Goal: Task Accomplishment & Management: Use online tool/utility

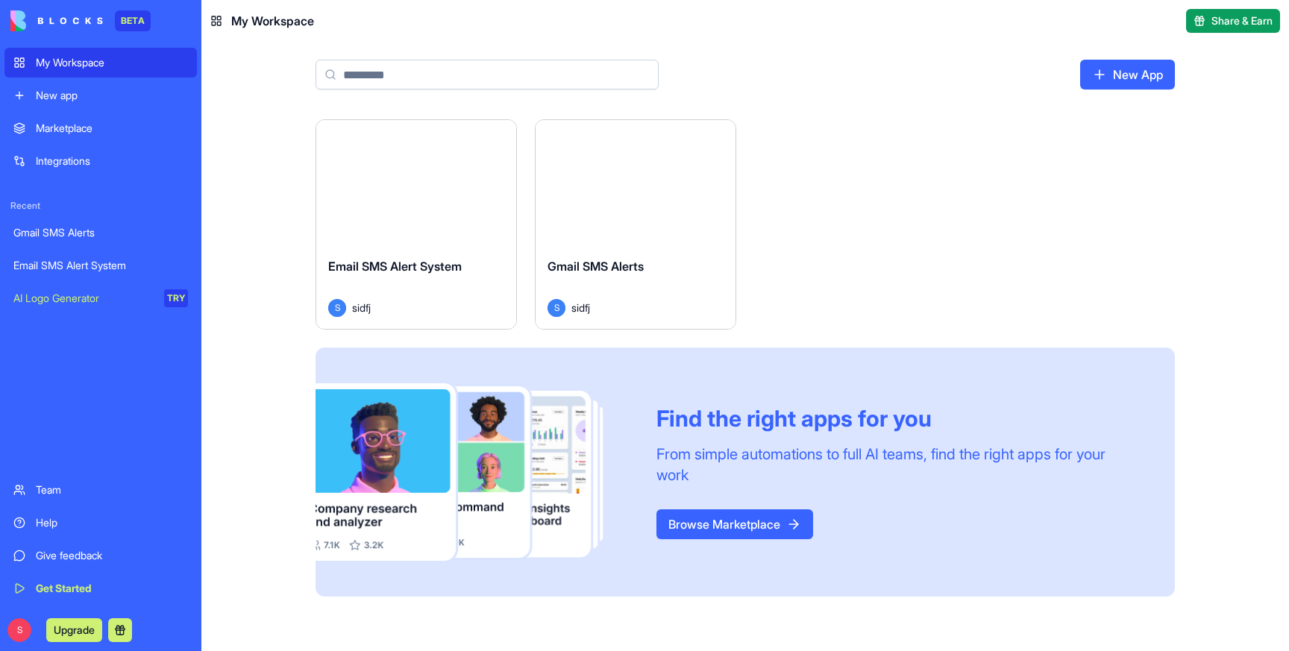
click at [406, 246] on div "Email SMS Alert System S sidfj" at bounding box center [416, 287] width 200 height 84
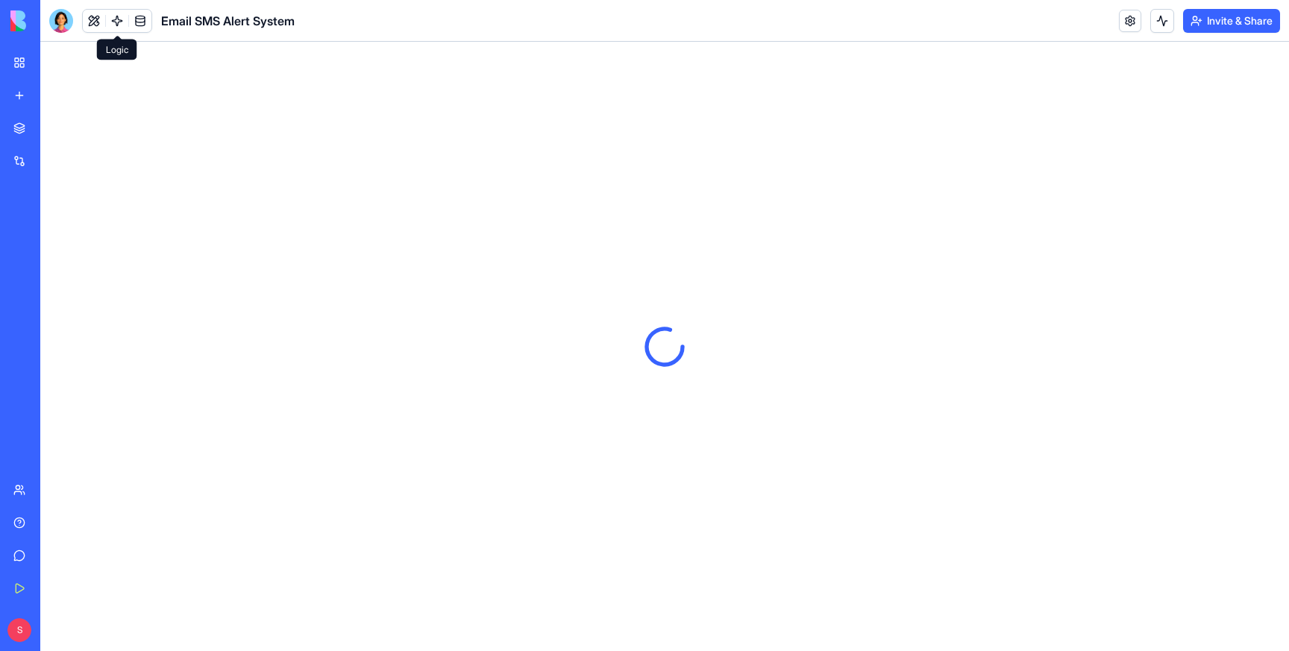
click at [117, 18] on link at bounding box center [117, 21] width 22 height 22
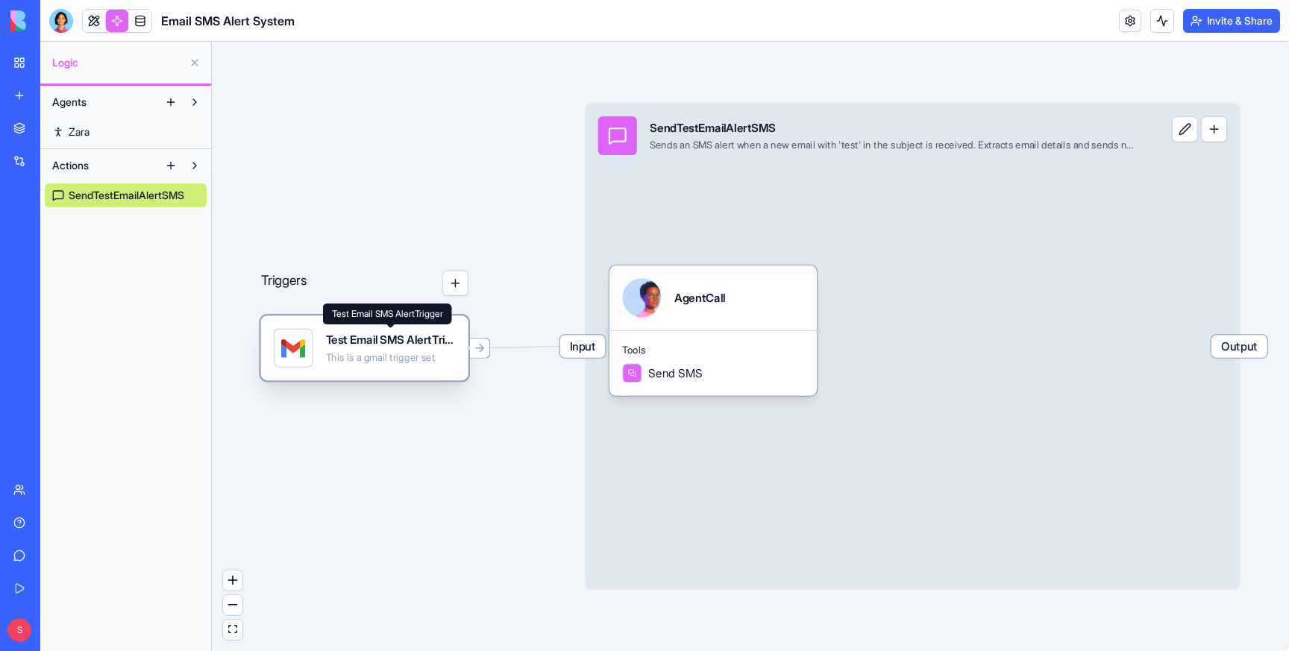
click at [398, 348] on div "Test Email SMS AlertTrigger" at bounding box center [391, 340] width 130 height 16
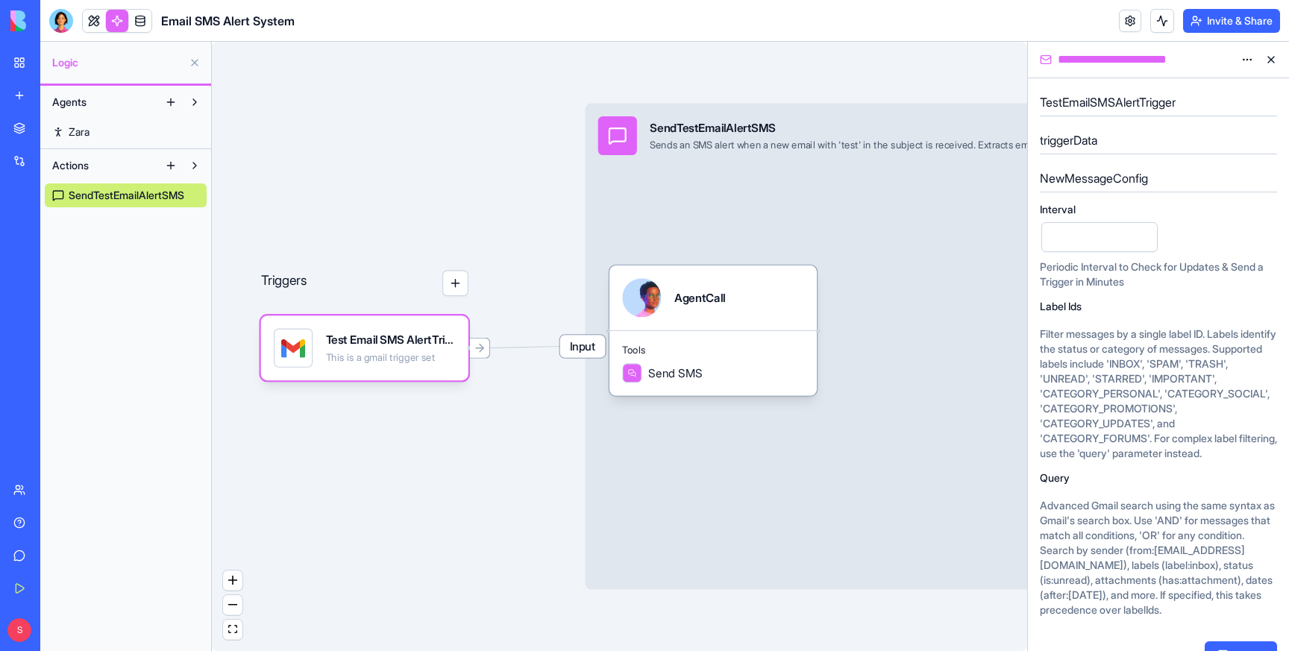
click at [1251, 59] on html "**********" at bounding box center [644, 325] width 1289 height 651
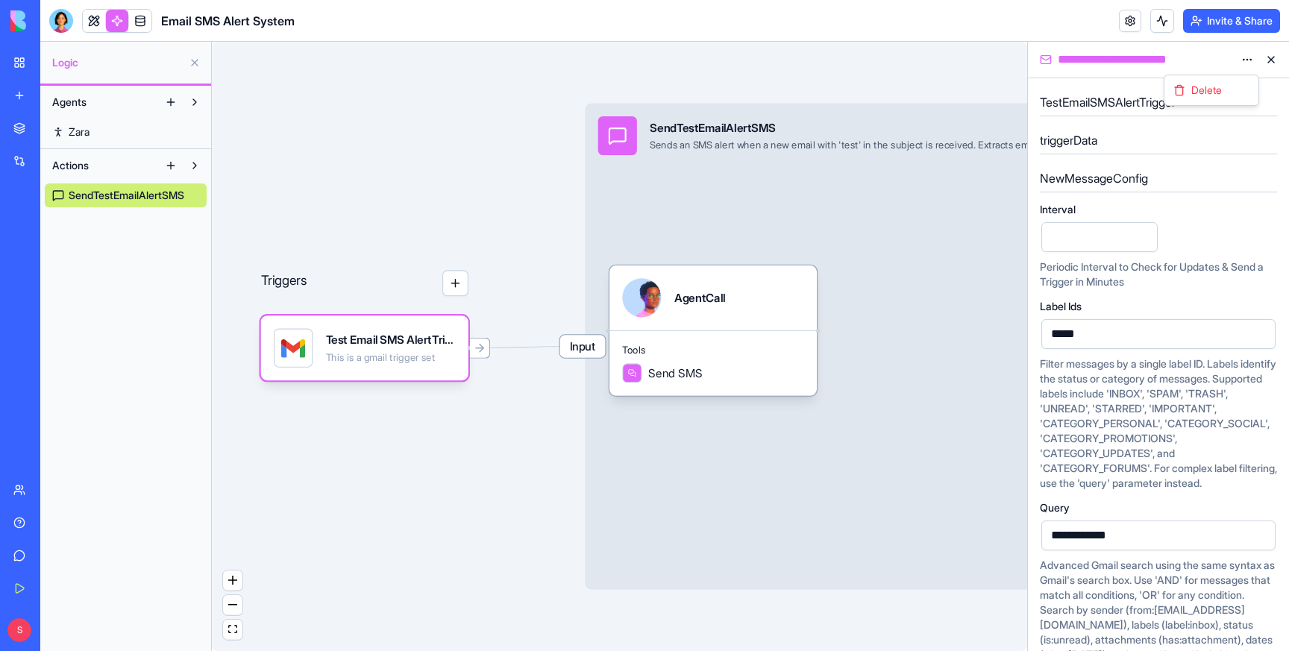
click at [1243, 54] on html "**********" at bounding box center [644, 325] width 1289 height 651
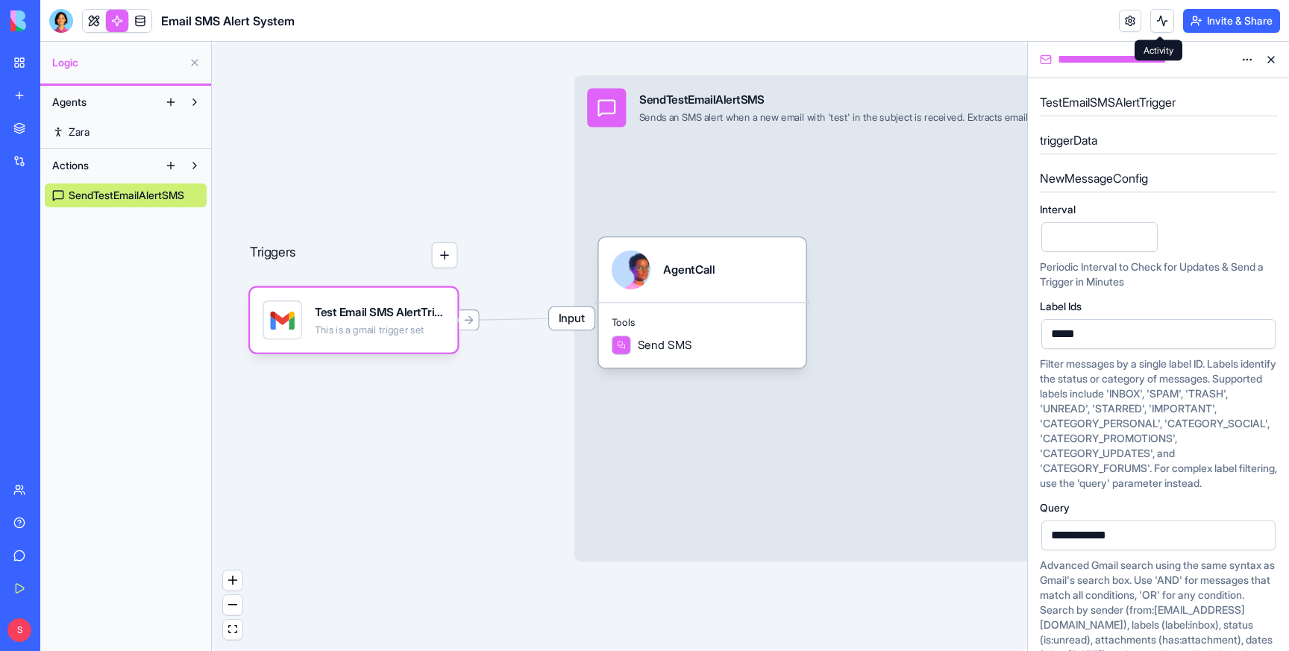
click at [1162, 16] on button at bounding box center [1162, 21] width 24 height 24
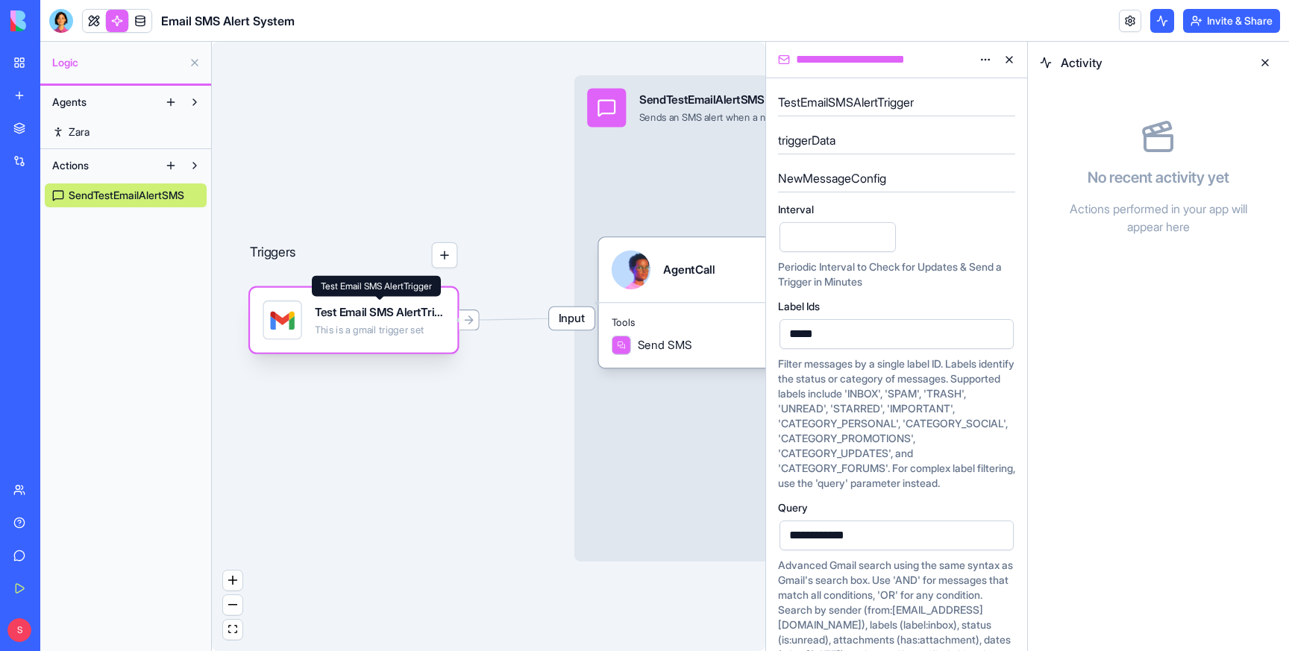
click at [347, 314] on div "Test Email SMS AlertTrigger" at bounding box center [380, 312] width 130 height 16
click at [683, 144] on div "Input SendTestEmailAlertSMS Sends an SMS alert when a new email with 'test' in …" at bounding box center [901, 318] width 655 height 486
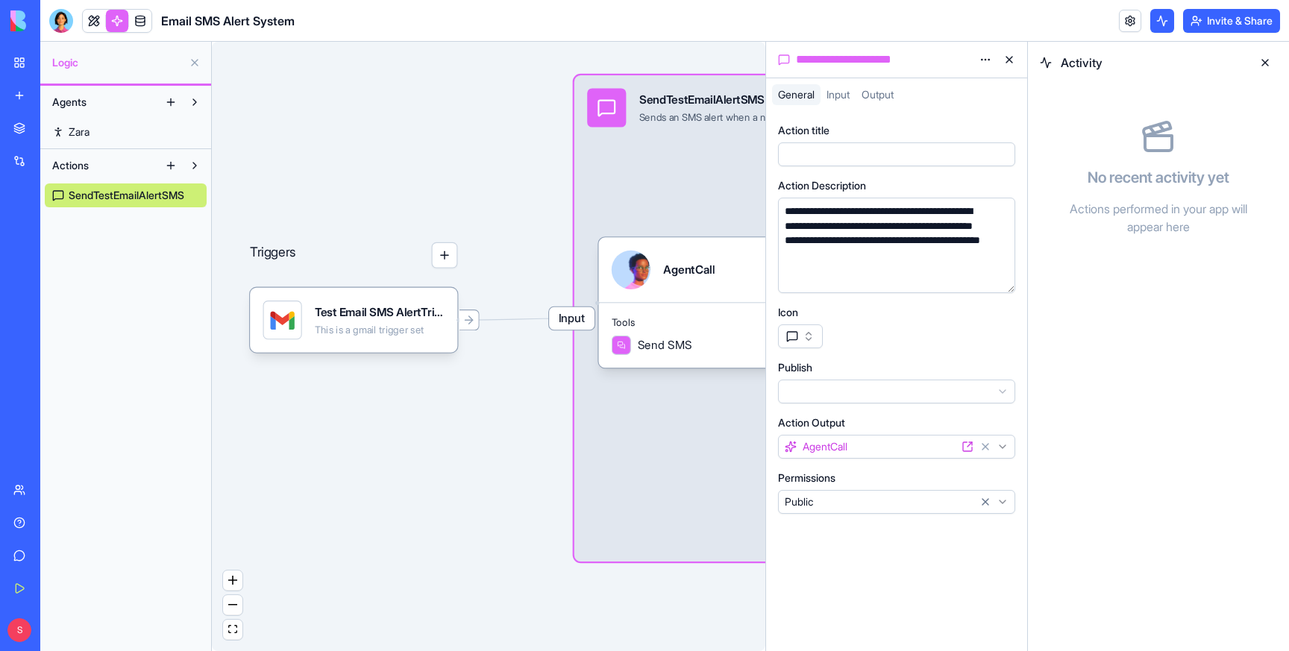
click at [839, 91] on span "Input" at bounding box center [837, 94] width 23 height 13
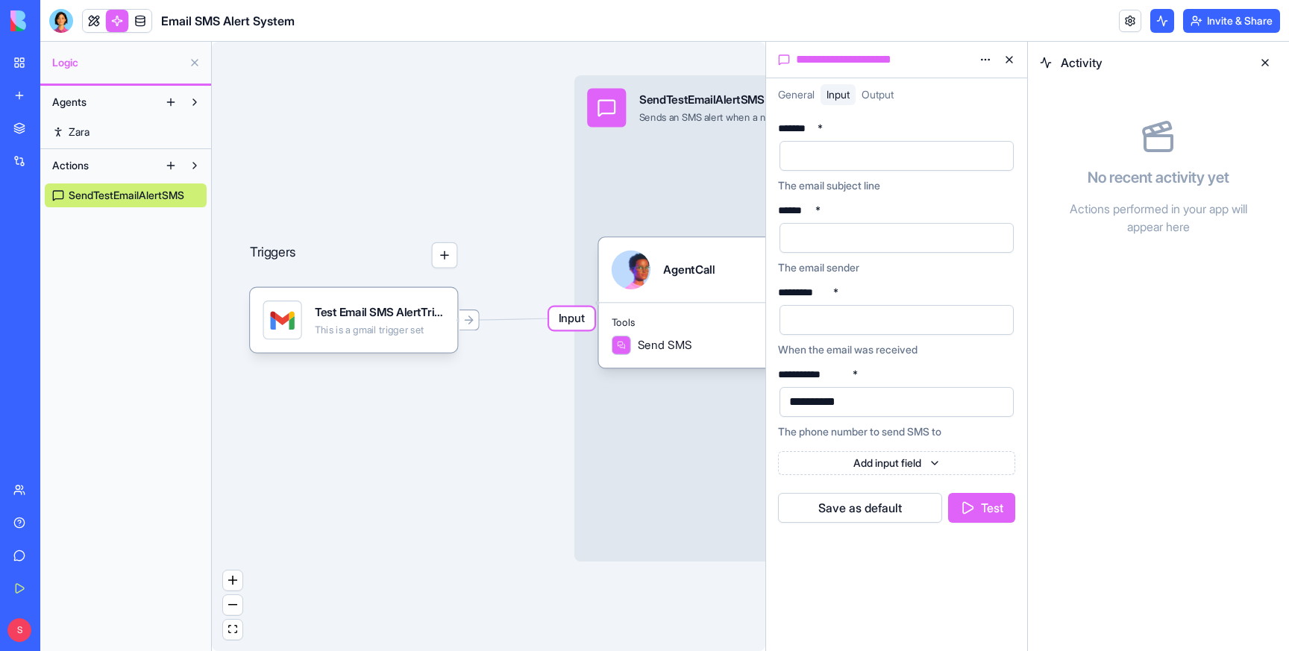
click at [976, 518] on button "Test" at bounding box center [981, 508] width 67 height 30
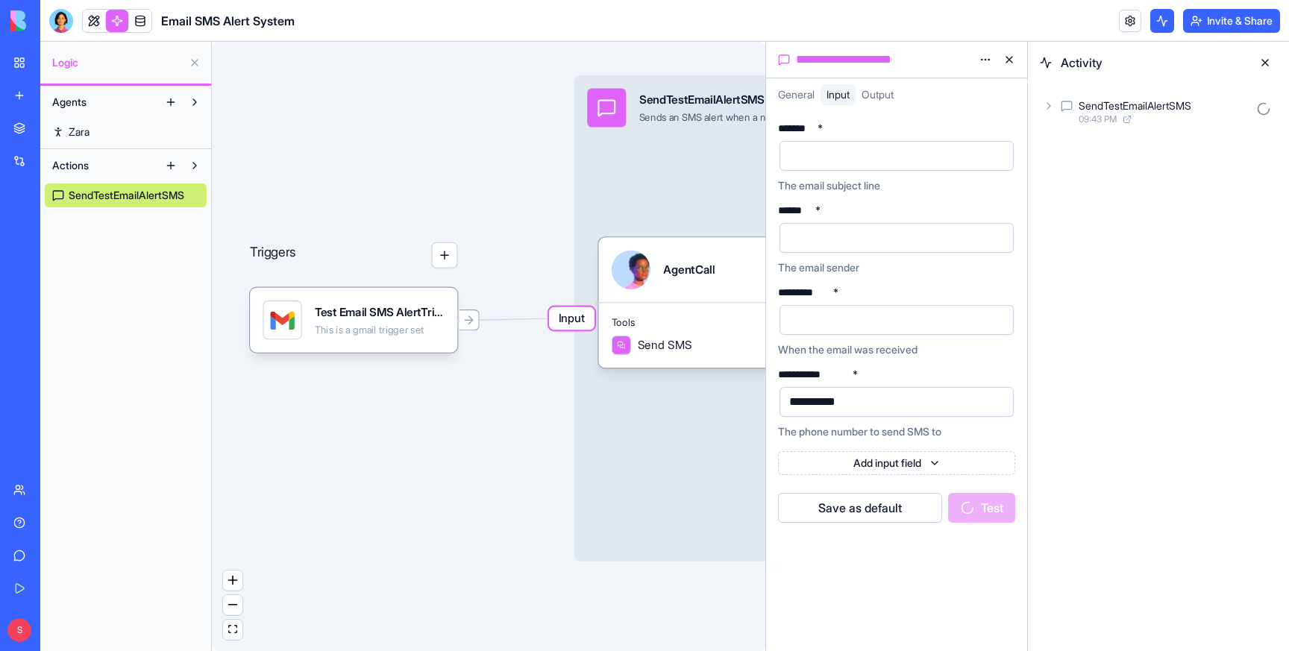
click at [1047, 108] on icon at bounding box center [1048, 106] width 3 height 6
click at [1075, 175] on icon at bounding box center [1073, 172] width 12 height 12
click at [1090, 240] on icon at bounding box center [1088, 240] width 3 height 6
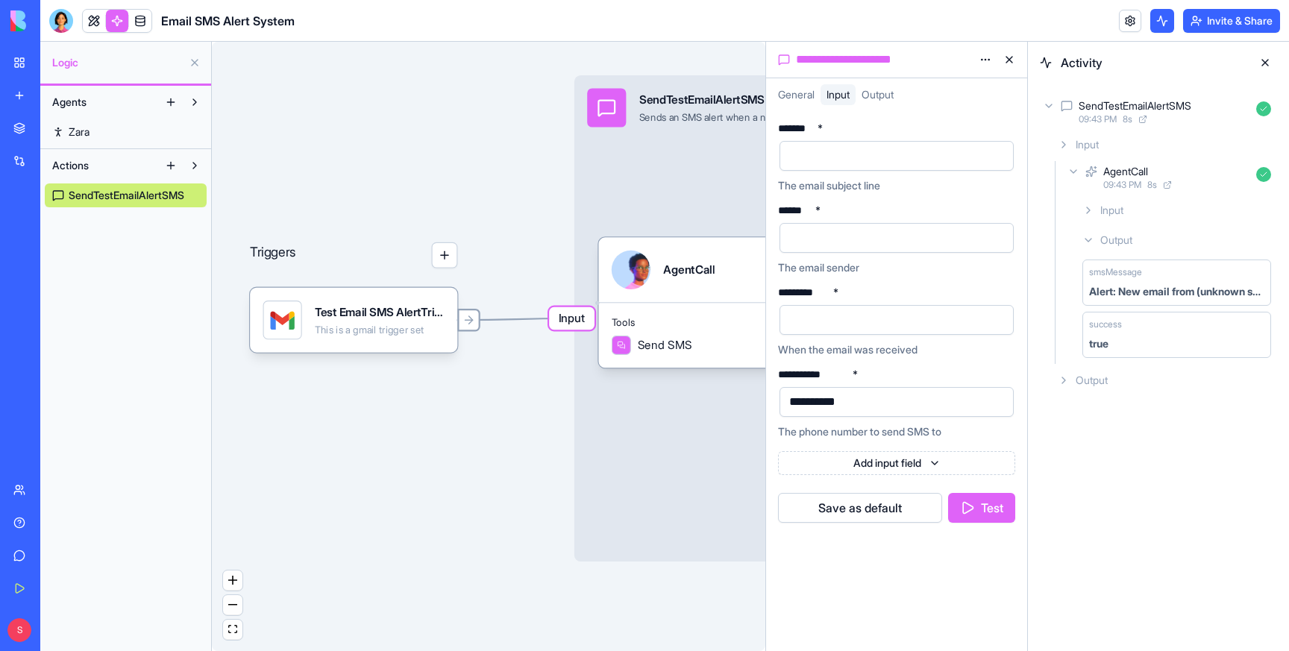
click at [470, 322] on icon at bounding box center [471, 319] width 4 height 7
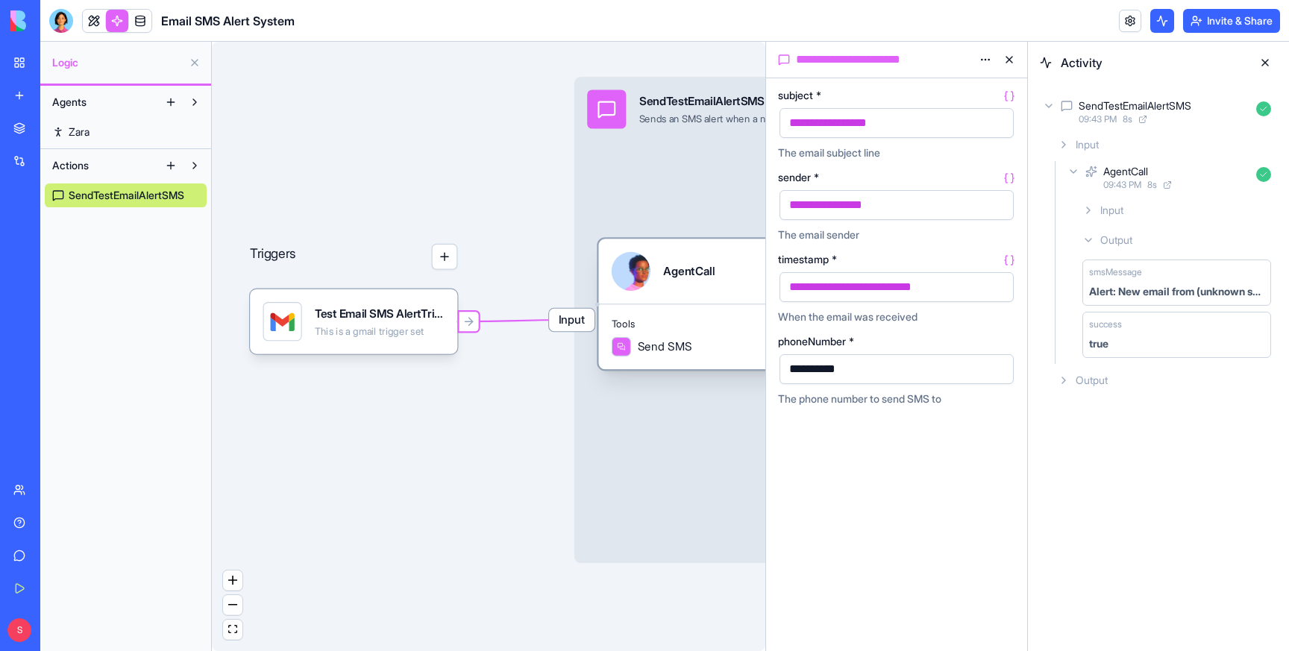
click at [670, 325] on span "Tools" at bounding box center [702, 324] width 181 height 13
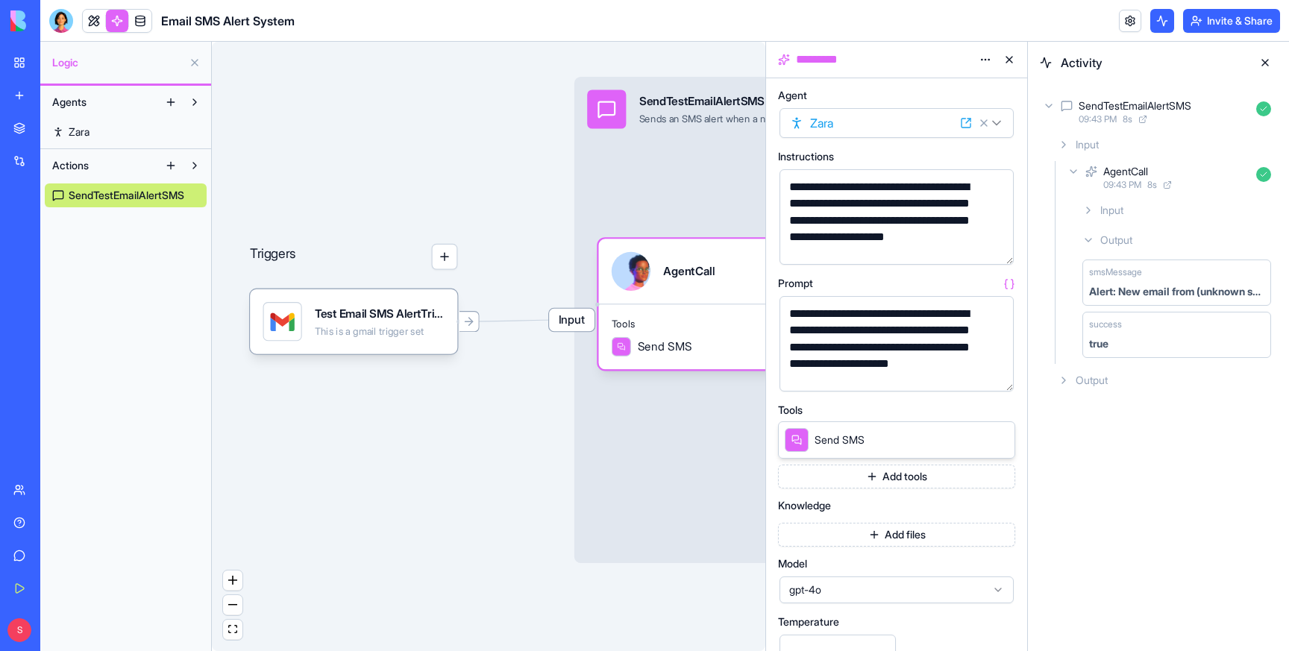
click at [683, 171] on div "Input SendTestEmailAlertSMS Sends an SMS alert when a new email with 'test' in …" at bounding box center [901, 320] width 655 height 486
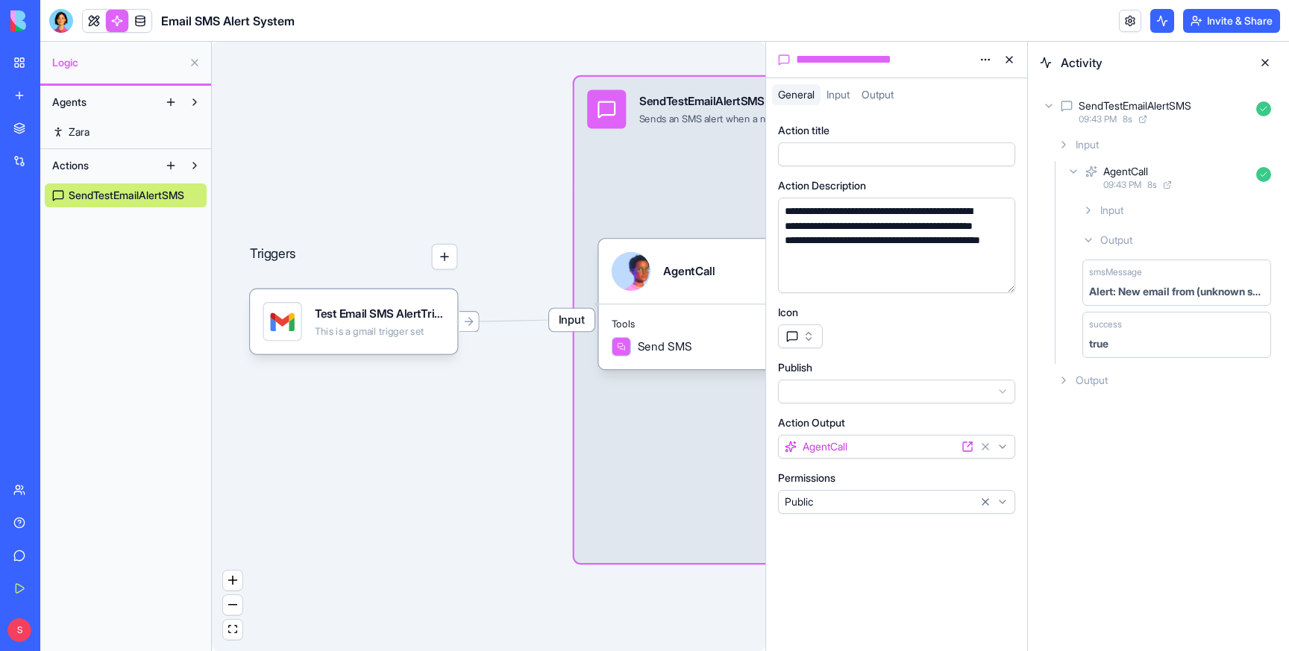
click at [829, 94] on span "Input" at bounding box center [837, 94] width 23 height 13
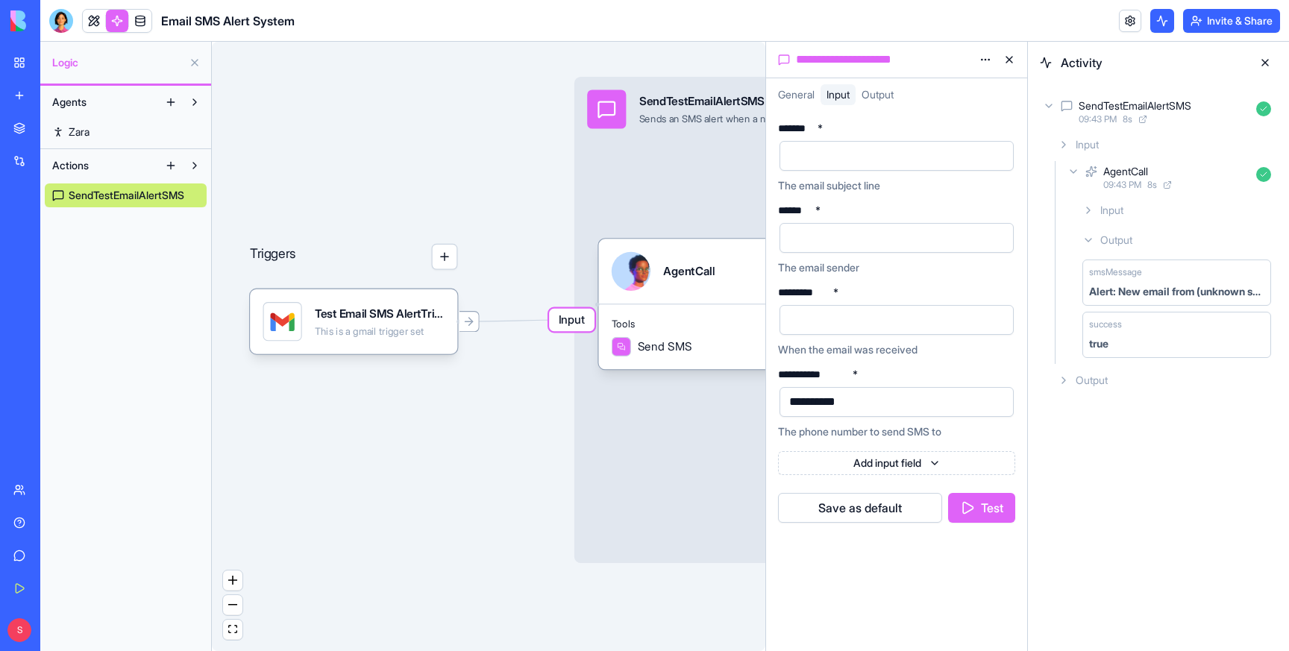
click at [826, 153] on div at bounding box center [884, 156] width 198 height 22
click at [989, 514] on button "Test" at bounding box center [981, 508] width 67 height 30
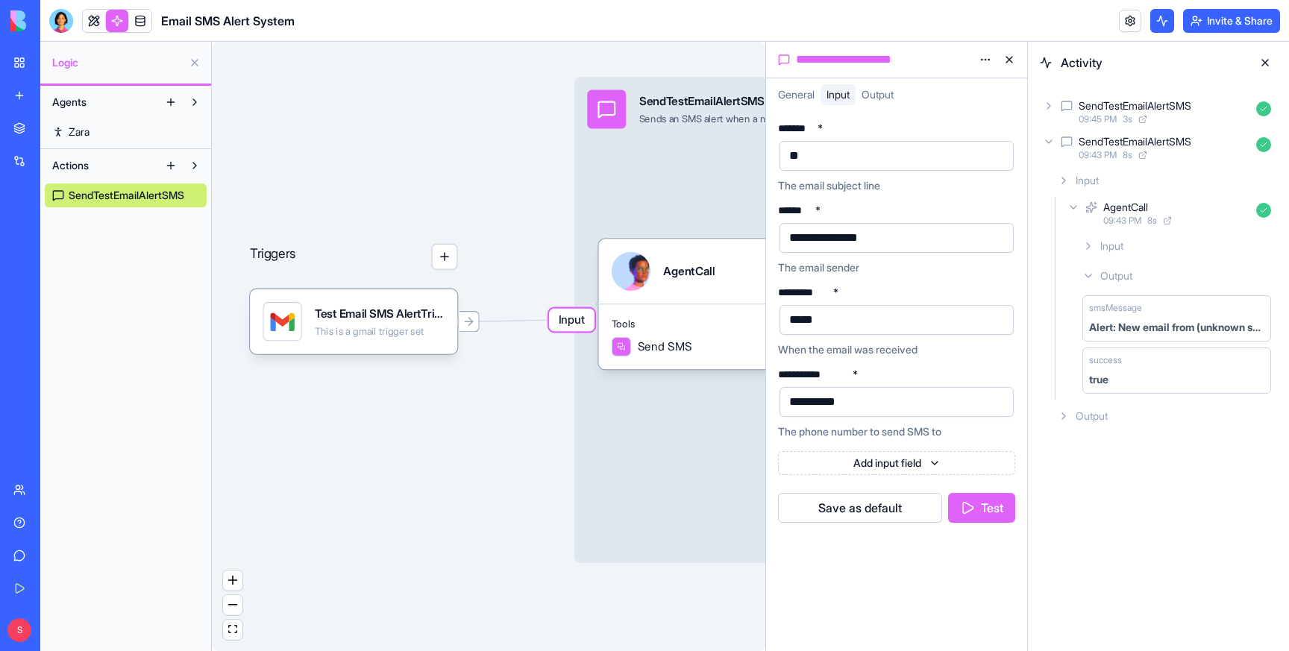
click at [1047, 106] on icon at bounding box center [1049, 106] width 12 height 12
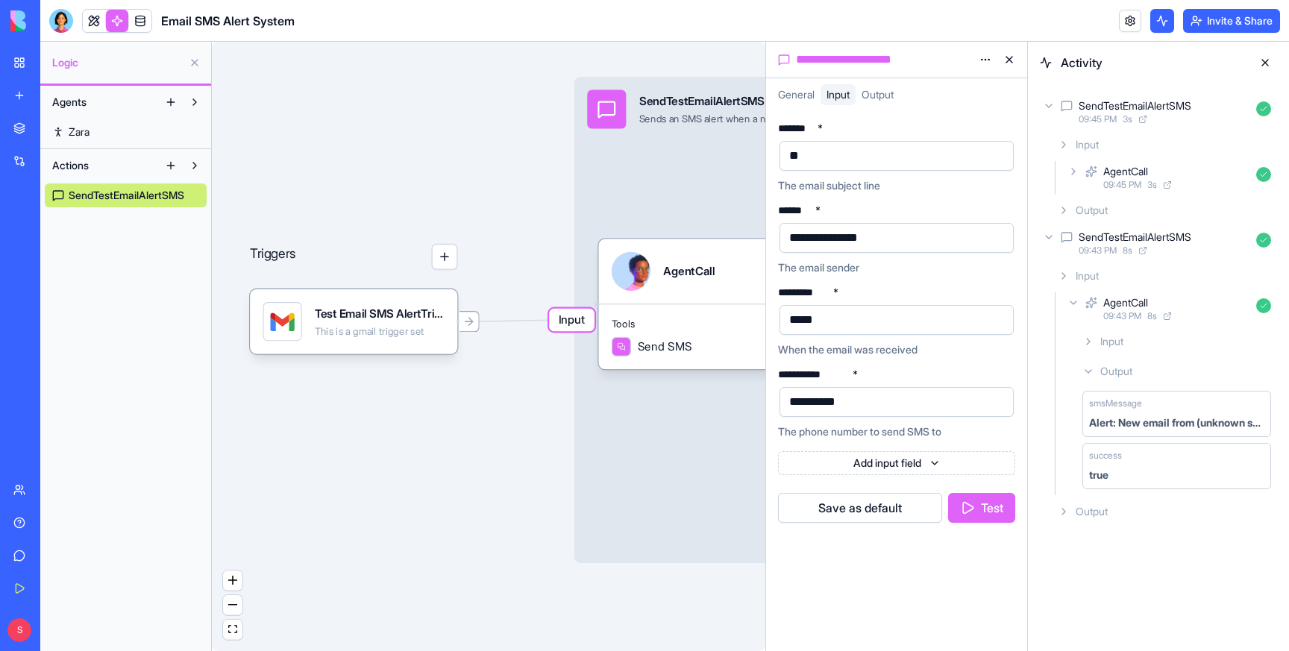
click at [1074, 168] on icon at bounding box center [1073, 172] width 12 height 12
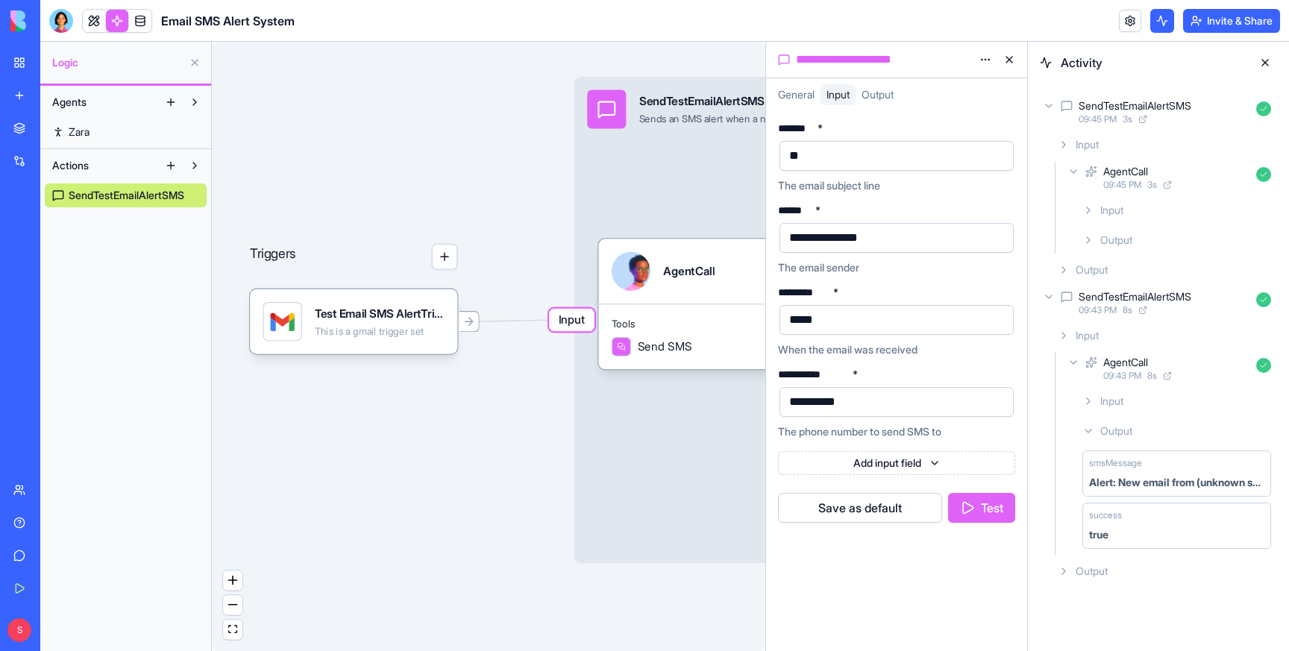
click at [1092, 233] on div "Output" at bounding box center [1176, 240] width 201 height 27
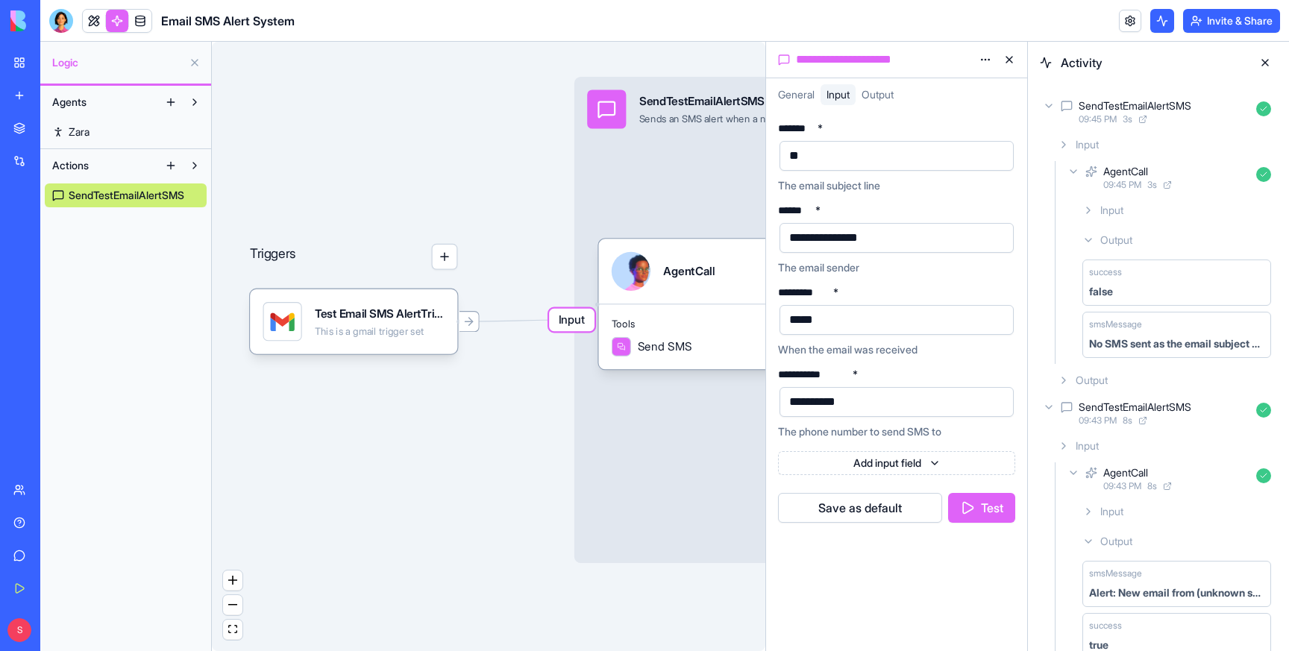
click at [854, 154] on div "**" at bounding box center [884, 156] width 198 height 22
click at [990, 506] on button "Test" at bounding box center [981, 508] width 67 height 30
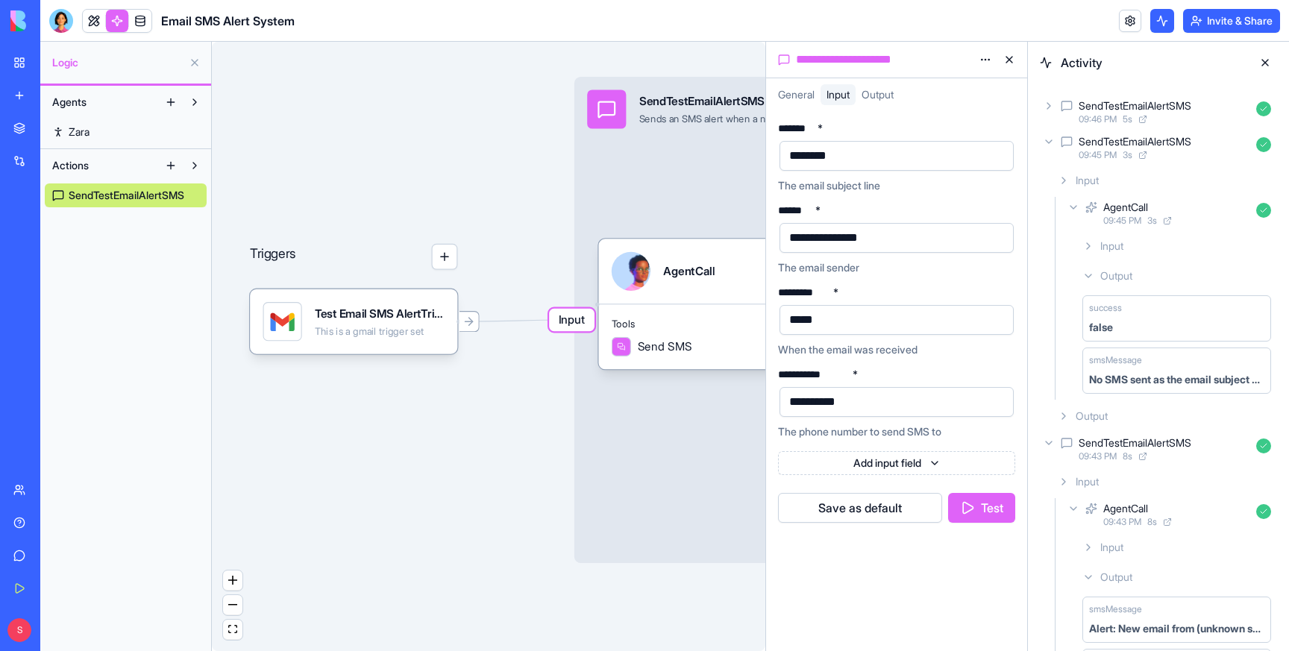
click at [1049, 97] on div "SendTestEmailAlertSMS 09:46 PM 5 s" at bounding box center [1158, 111] width 237 height 33
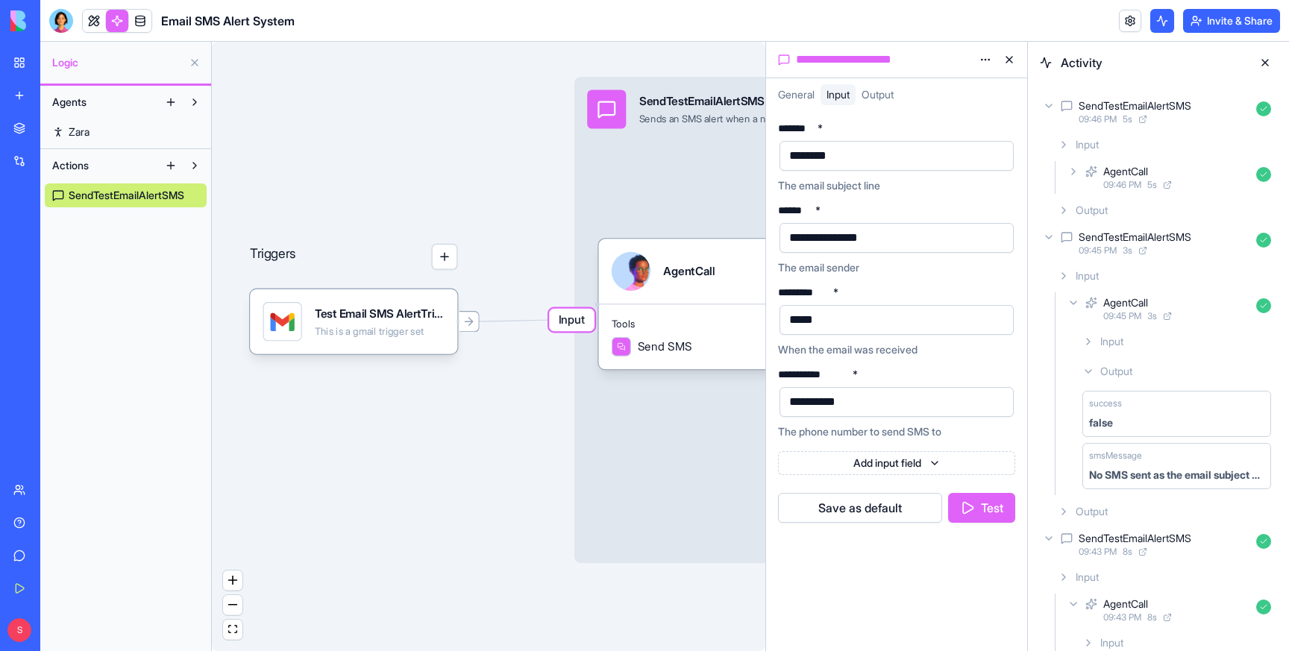
click at [1072, 169] on icon at bounding box center [1073, 172] width 3 height 6
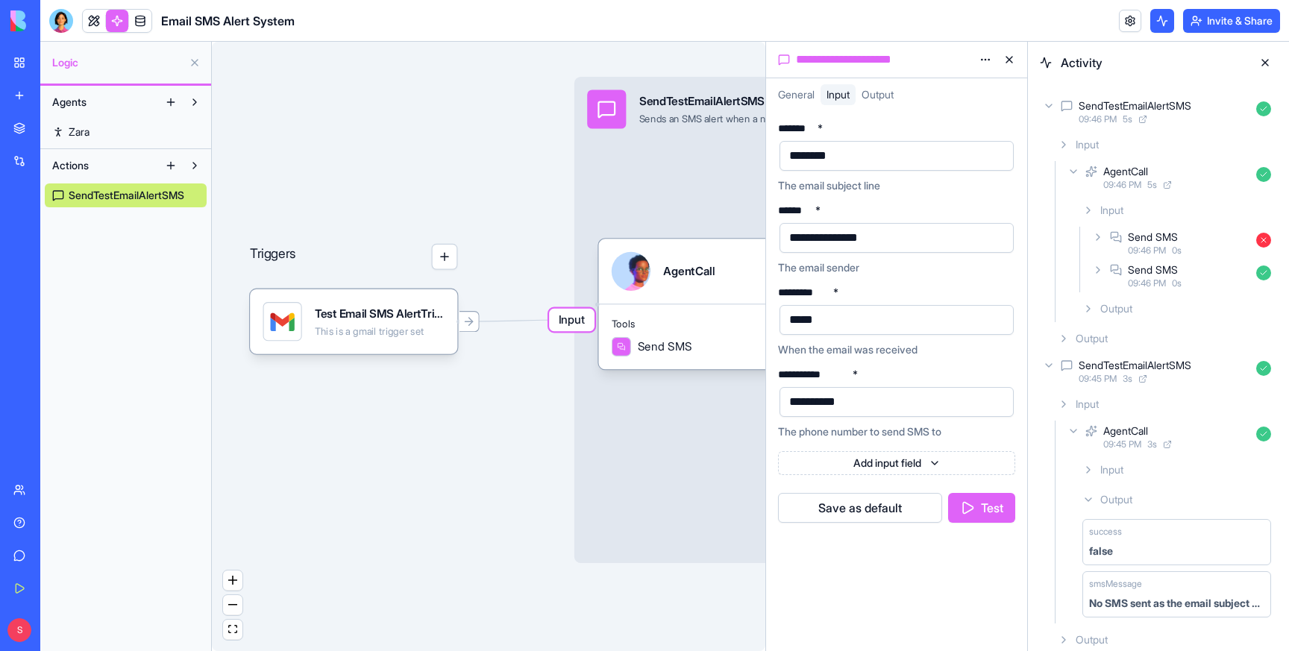
click at [1099, 264] on icon at bounding box center [1098, 270] width 12 height 12
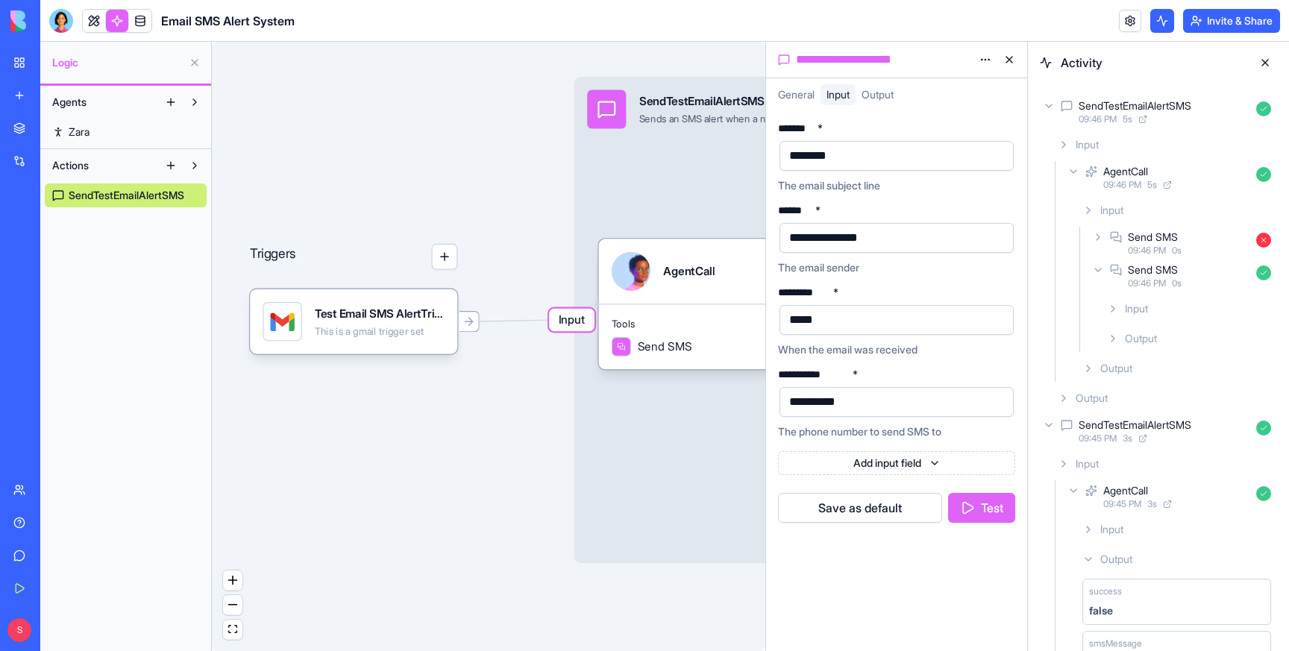
click at [1116, 333] on icon at bounding box center [1113, 339] width 12 height 12
click at [1099, 230] on div "Send SMS 09:46 PM 0 s" at bounding box center [1183, 243] width 188 height 33
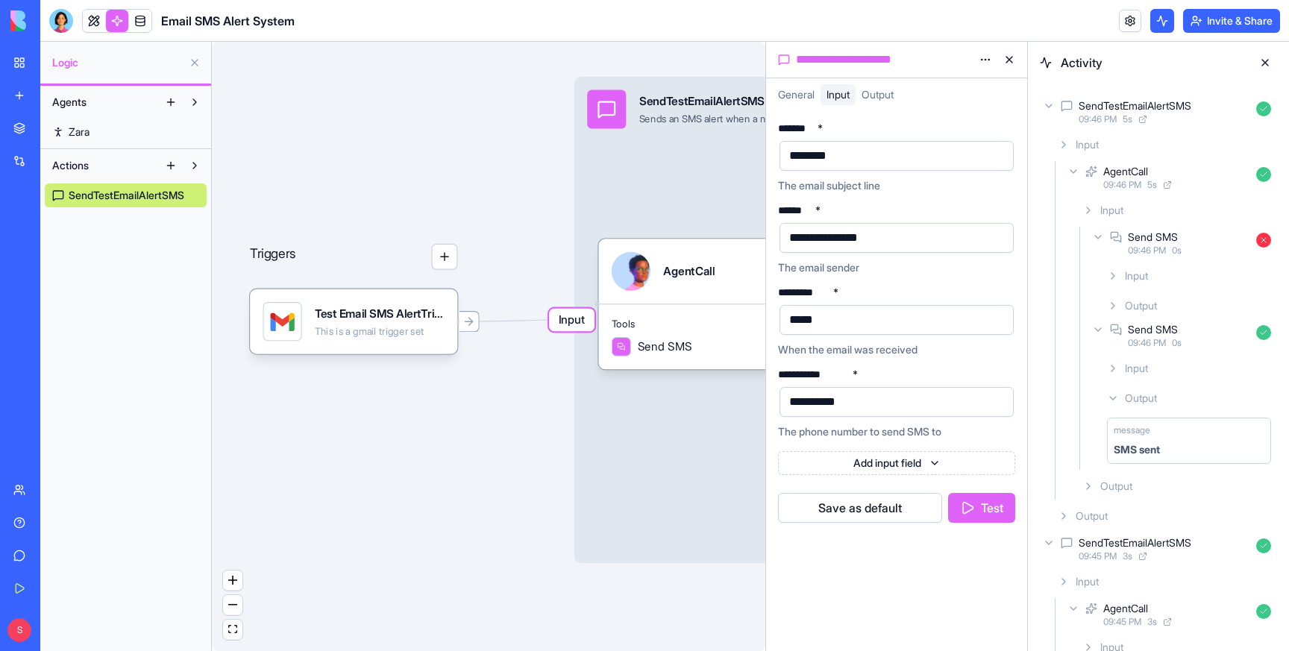
click at [1114, 307] on icon at bounding box center [1113, 306] width 12 height 12
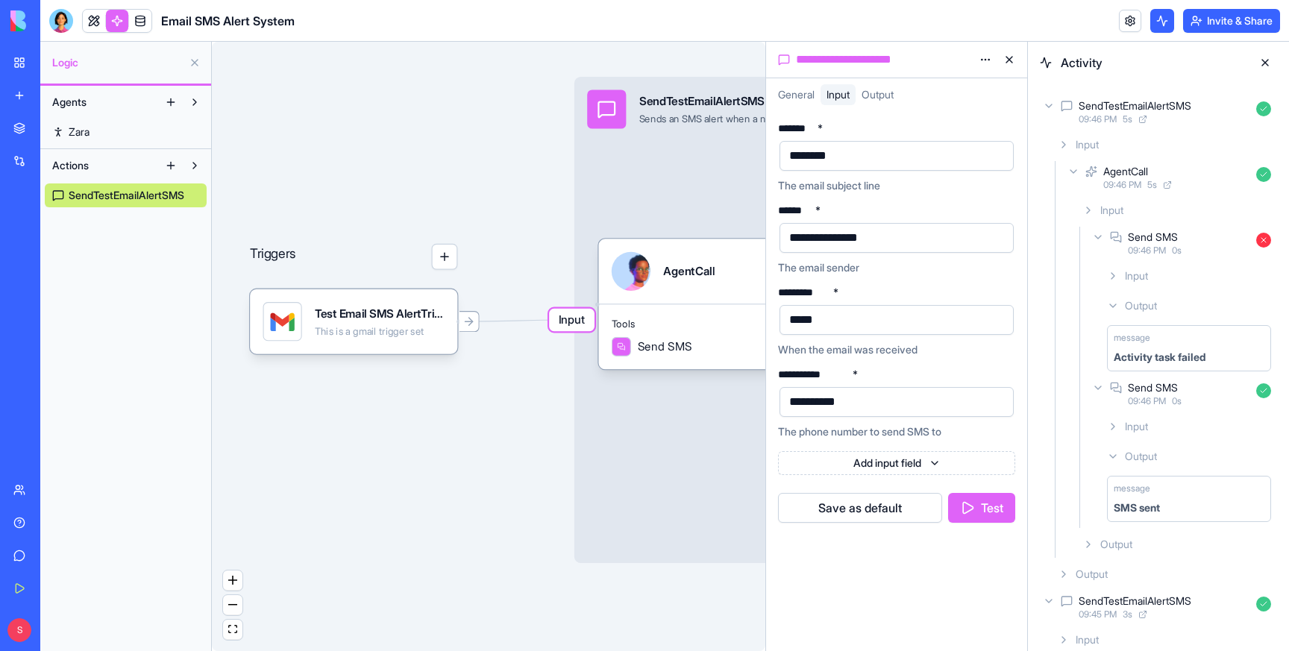
click at [1096, 229] on div "Send SMS 09:46 PM 0 s" at bounding box center [1183, 243] width 188 height 33
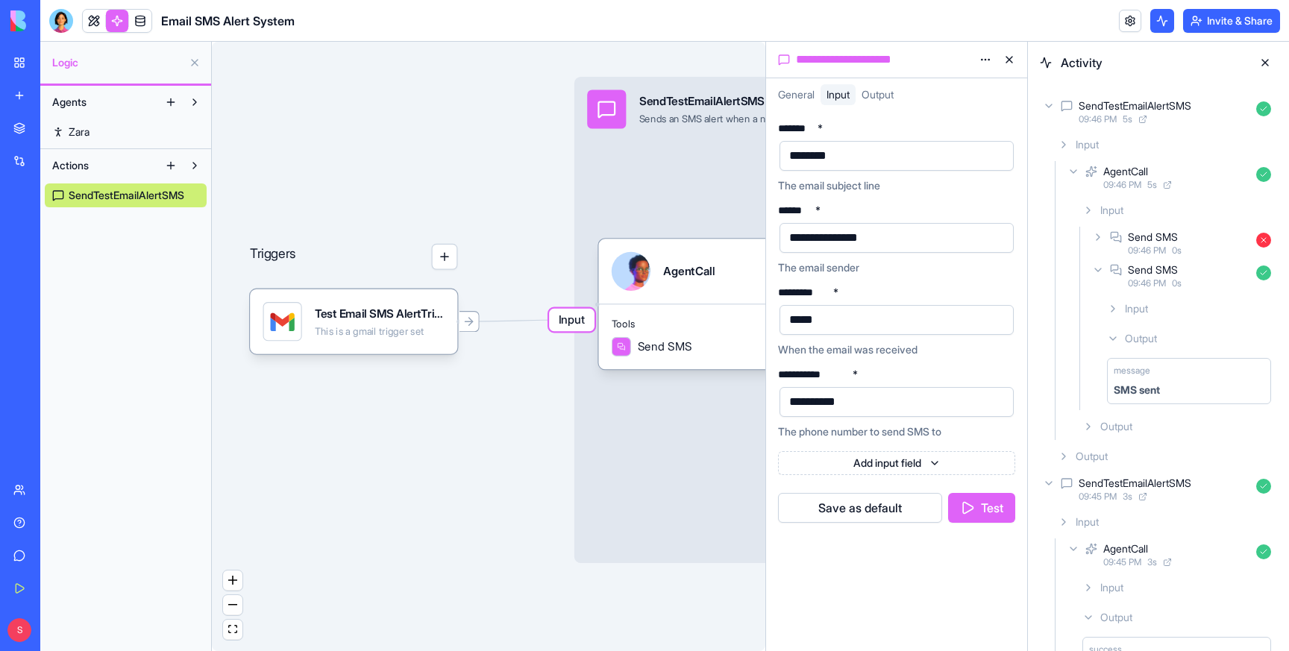
click at [1266, 61] on button at bounding box center [1265, 63] width 24 height 24
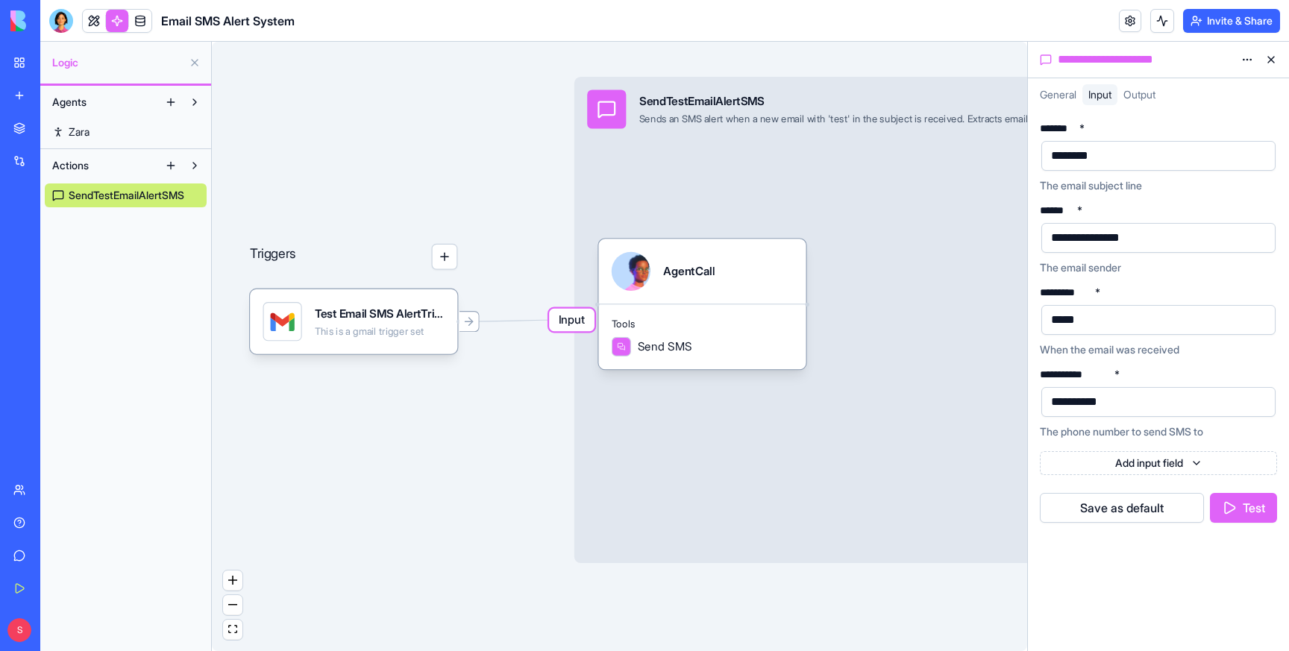
click at [1114, 158] on div "*******" at bounding box center [1145, 156] width 198 height 22
click at [1114, 158] on div "** ****" at bounding box center [1145, 156] width 198 height 22
click at [1157, 19] on button at bounding box center [1162, 21] width 24 height 24
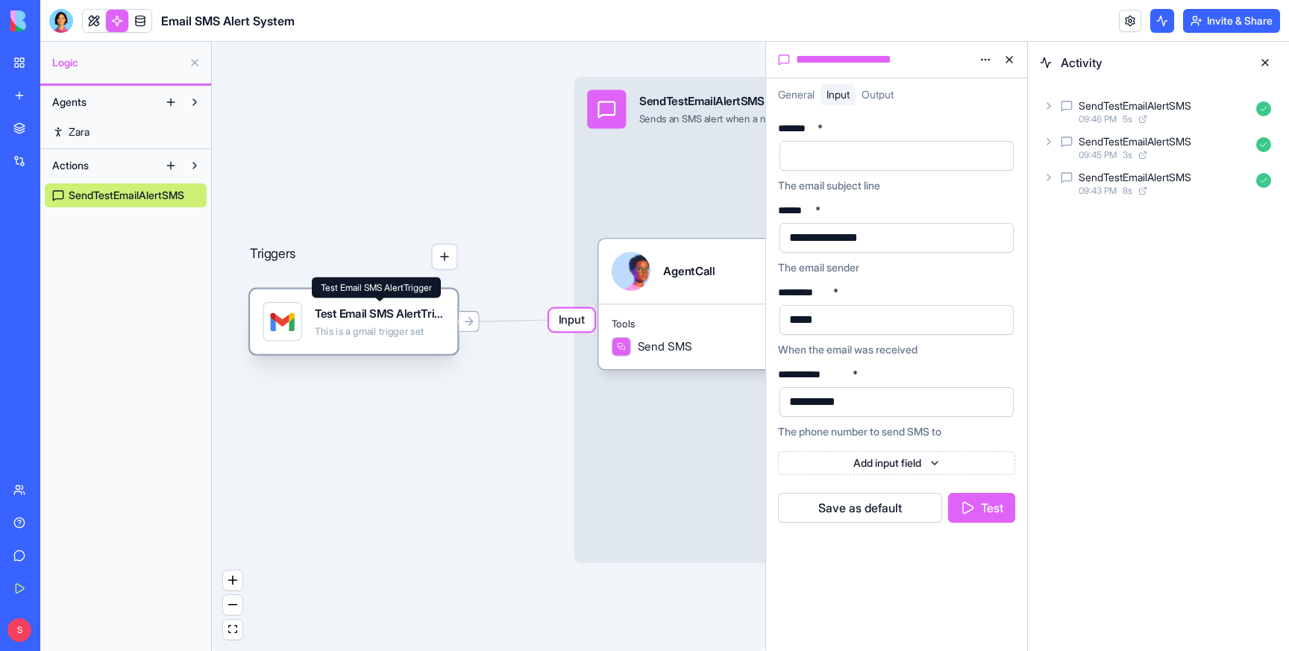
click at [356, 314] on div "Test Email SMS AlertTrigger" at bounding box center [380, 313] width 130 height 16
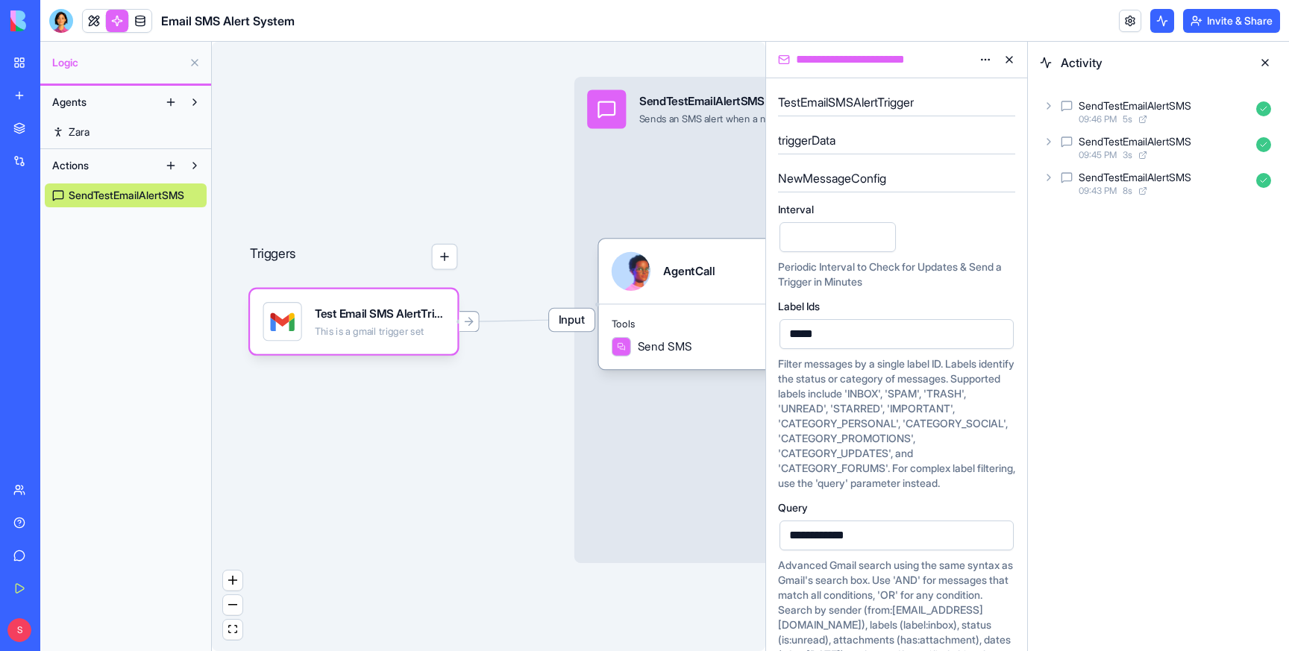
click at [814, 245] on input "*" at bounding box center [837, 237] width 116 height 30
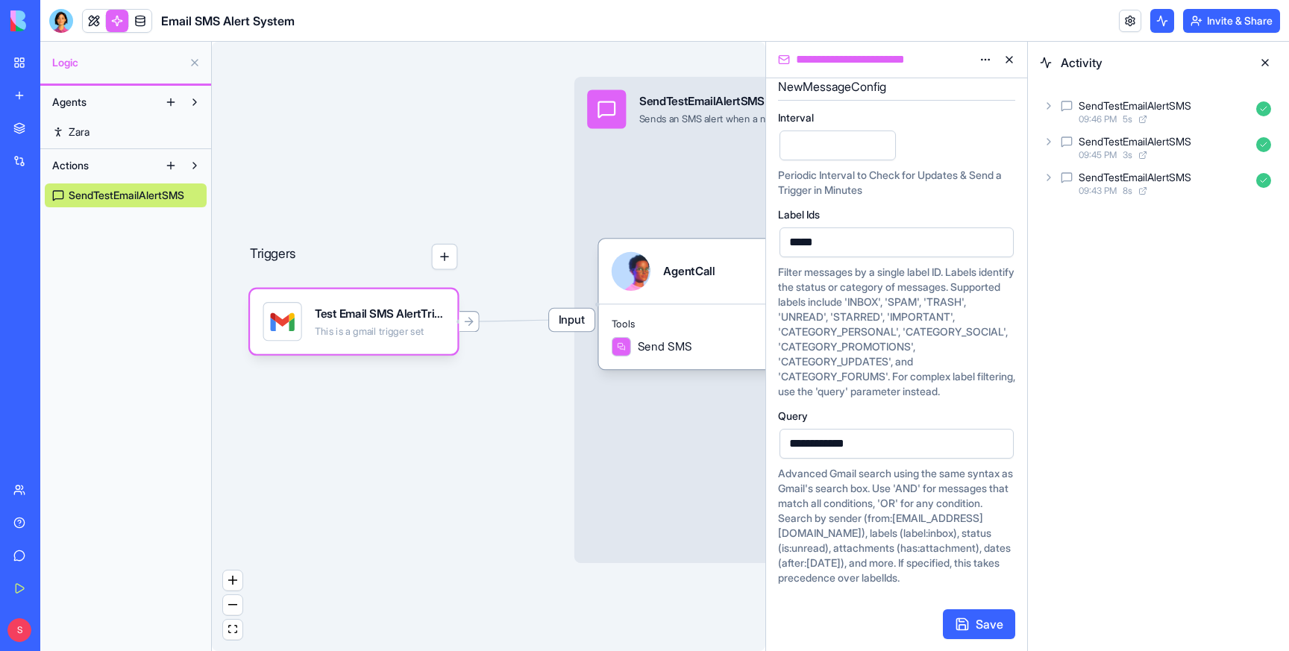
type input "*"
click at [975, 620] on button "Save" at bounding box center [979, 624] width 72 height 30
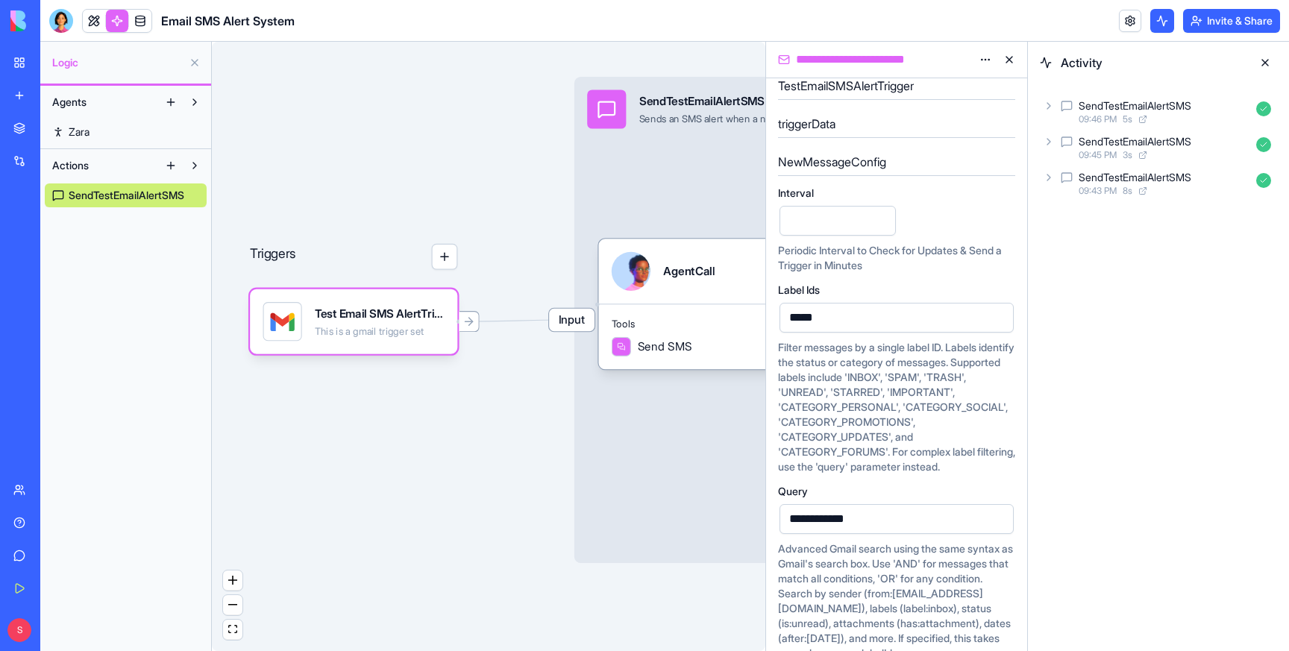
scroll to position [0, 0]
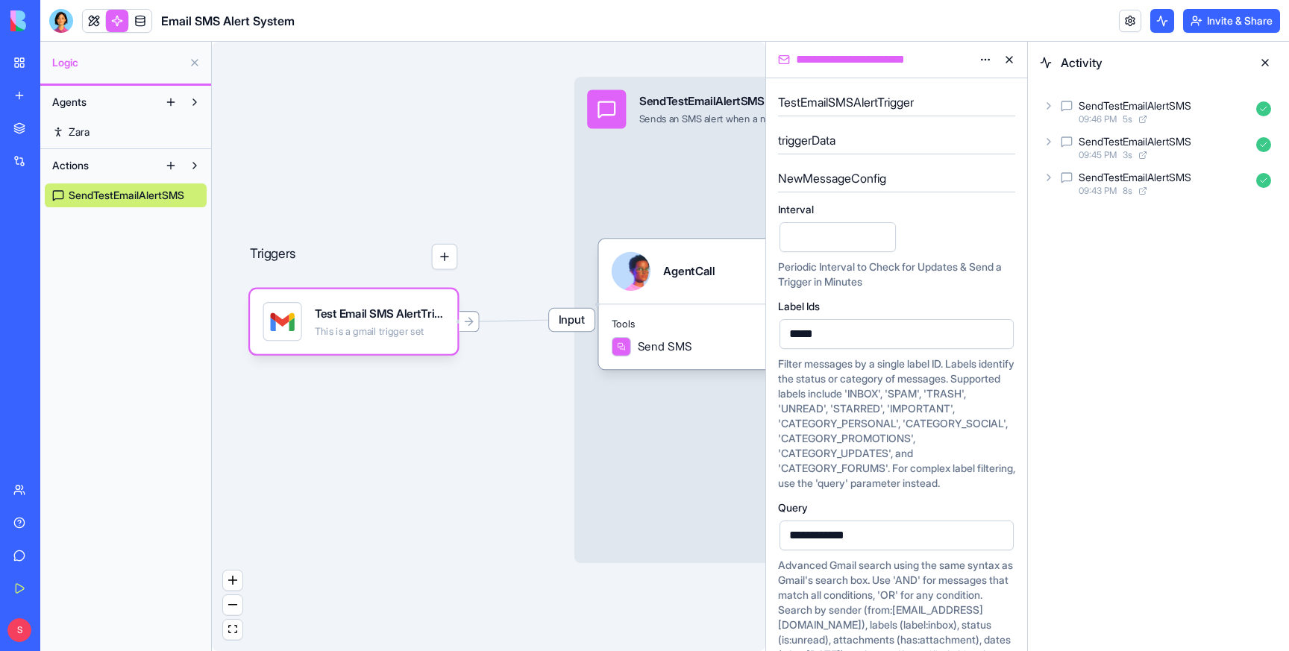
click at [984, 56] on html "**********" at bounding box center [644, 325] width 1289 height 651
click at [435, 71] on html "**********" at bounding box center [644, 325] width 1289 height 651
click at [278, 105] on div "Triggers Test Email SMS AlertTrigger This is a gmail trigger set Input SendTest…" at bounding box center [488, 346] width 553 height 609
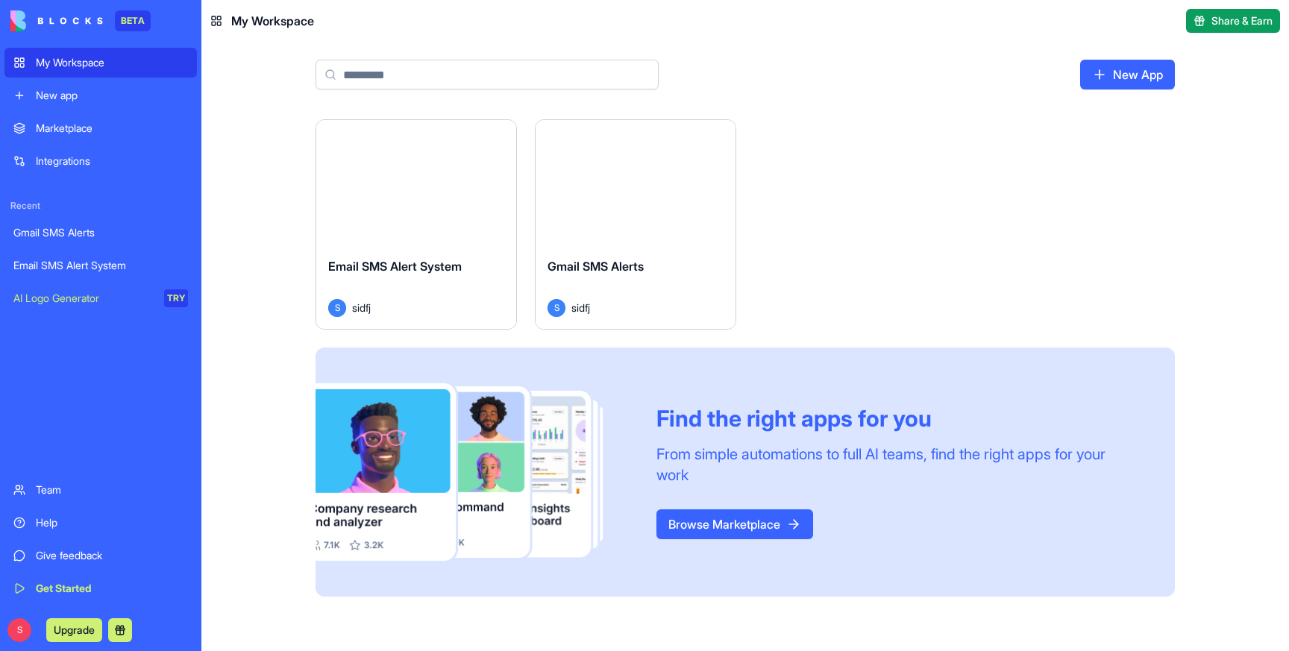
click at [626, 255] on div "Gmail SMS Alerts S sidfj" at bounding box center [635, 287] width 200 height 84
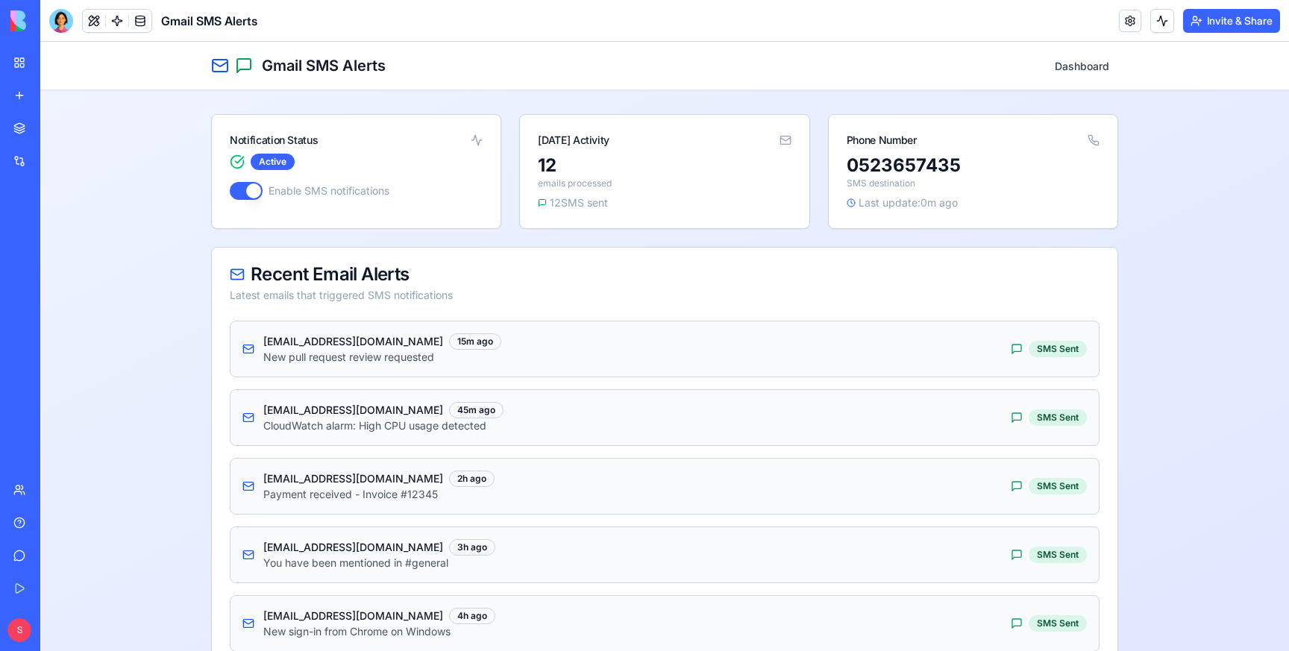
click at [1172, 13] on div "Invite & Share" at bounding box center [1199, 21] width 161 height 24
click at [1154, 22] on button at bounding box center [1162, 21] width 24 height 24
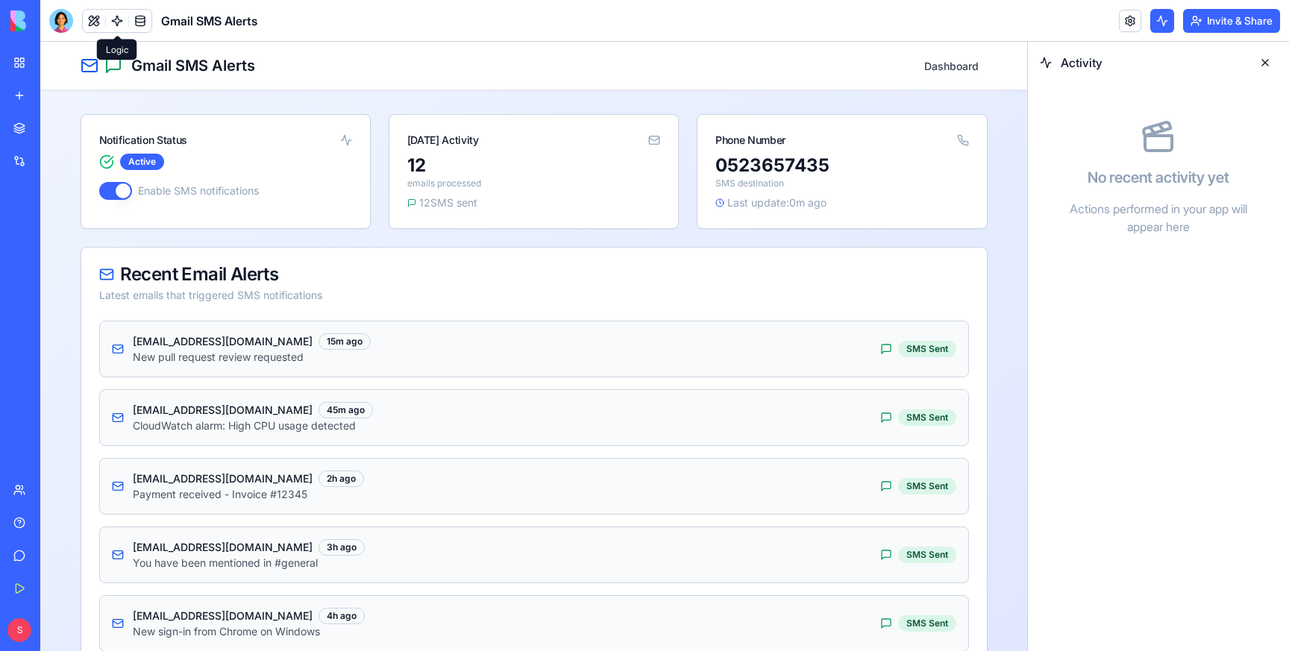
click at [116, 19] on link at bounding box center [117, 21] width 22 height 22
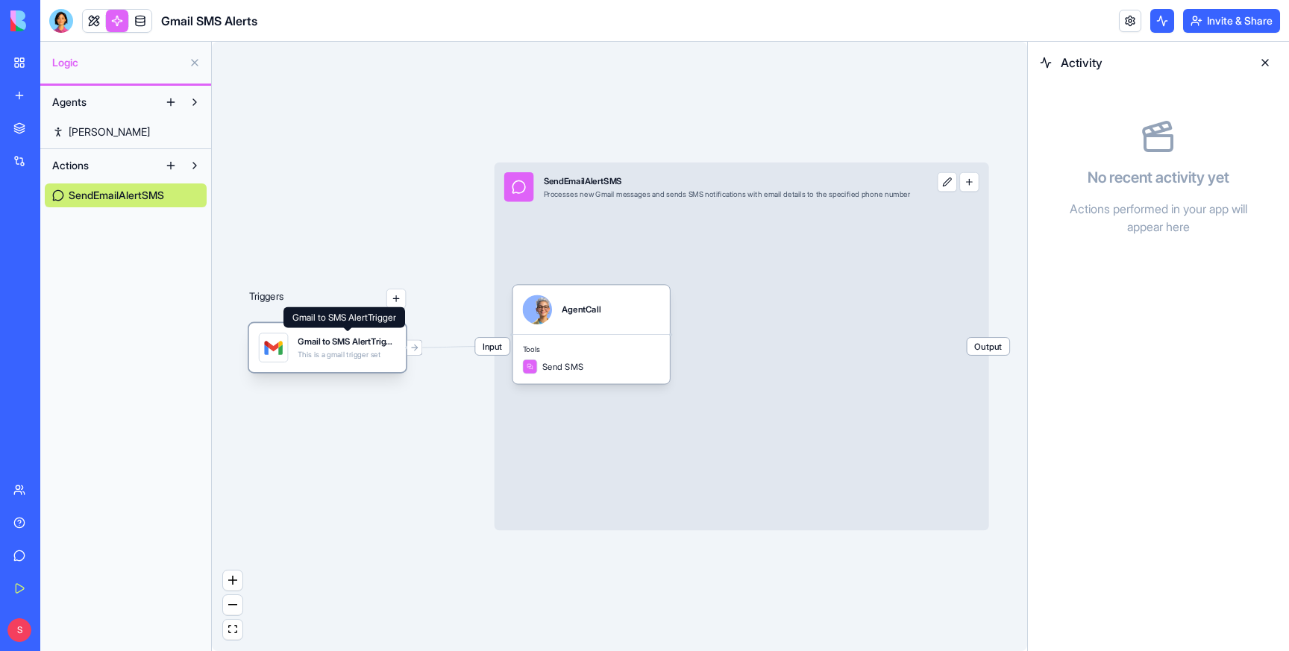
click at [299, 345] on div "Gmail to SMS AlertTrigger" at bounding box center [347, 342] width 98 height 12
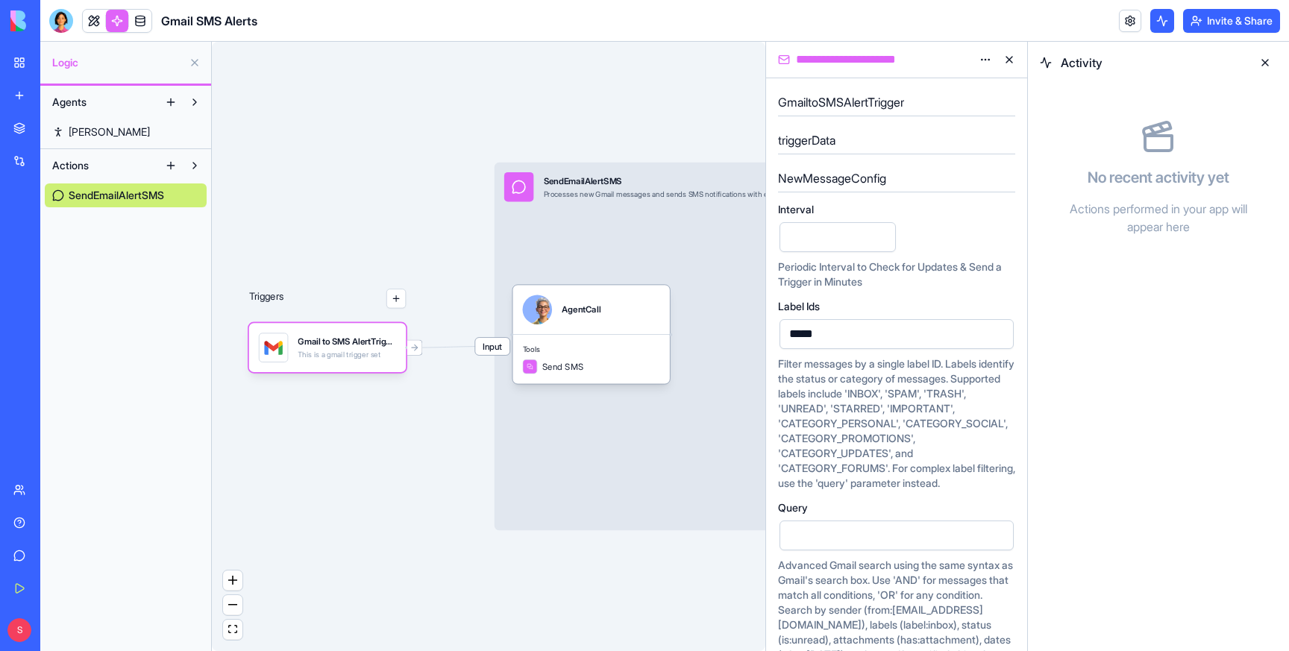
scroll to position [28, 0]
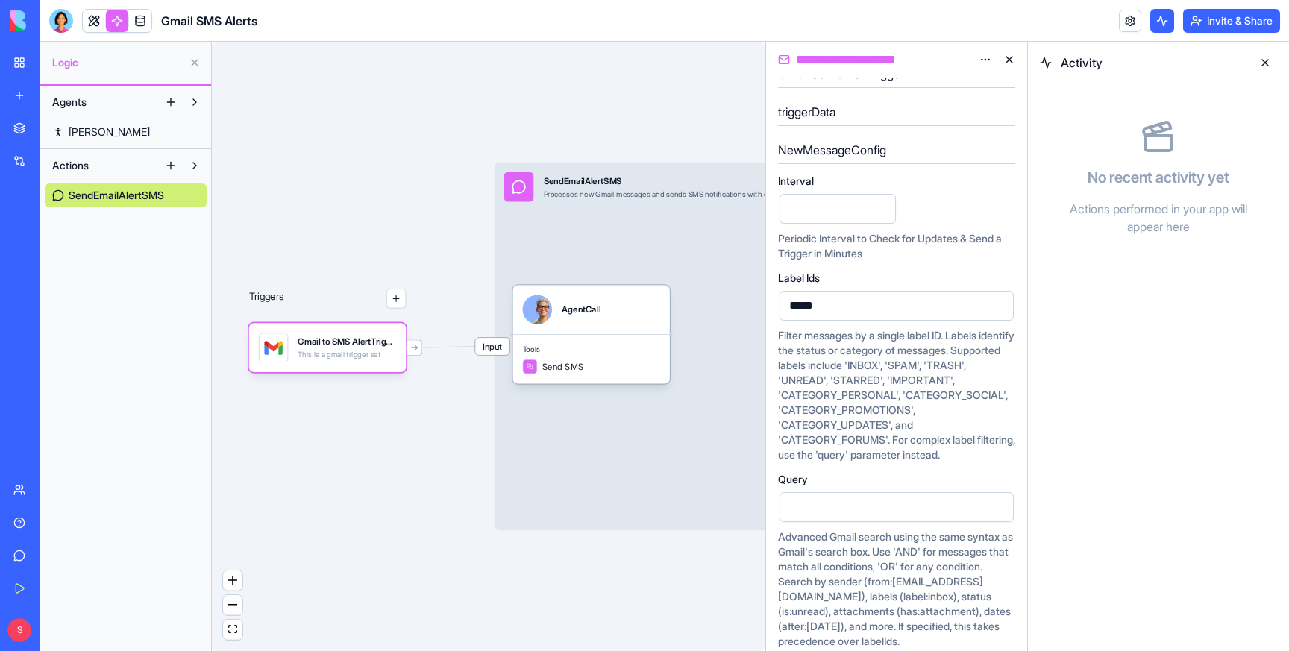
click at [811, 203] on input "*" at bounding box center [837, 209] width 116 height 30
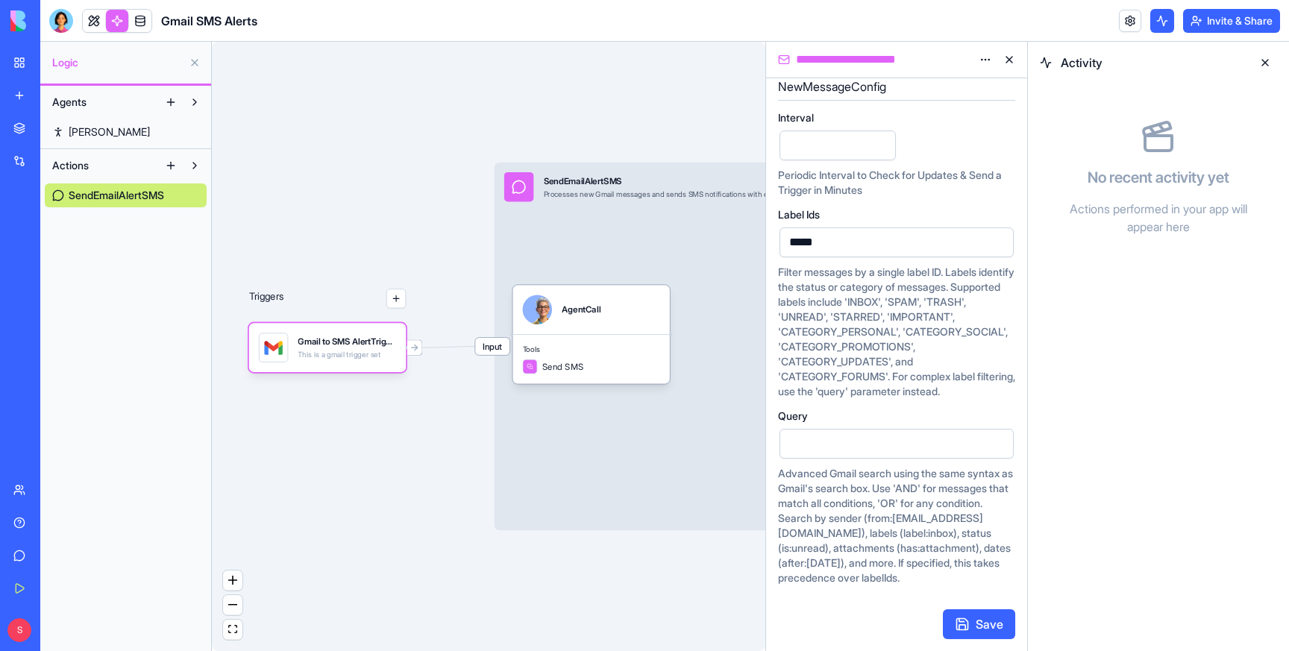
type input "*"
click at [978, 619] on button "Save" at bounding box center [979, 624] width 72 height 30
